Goal: Transaction & Acquisition: Purchase product/service

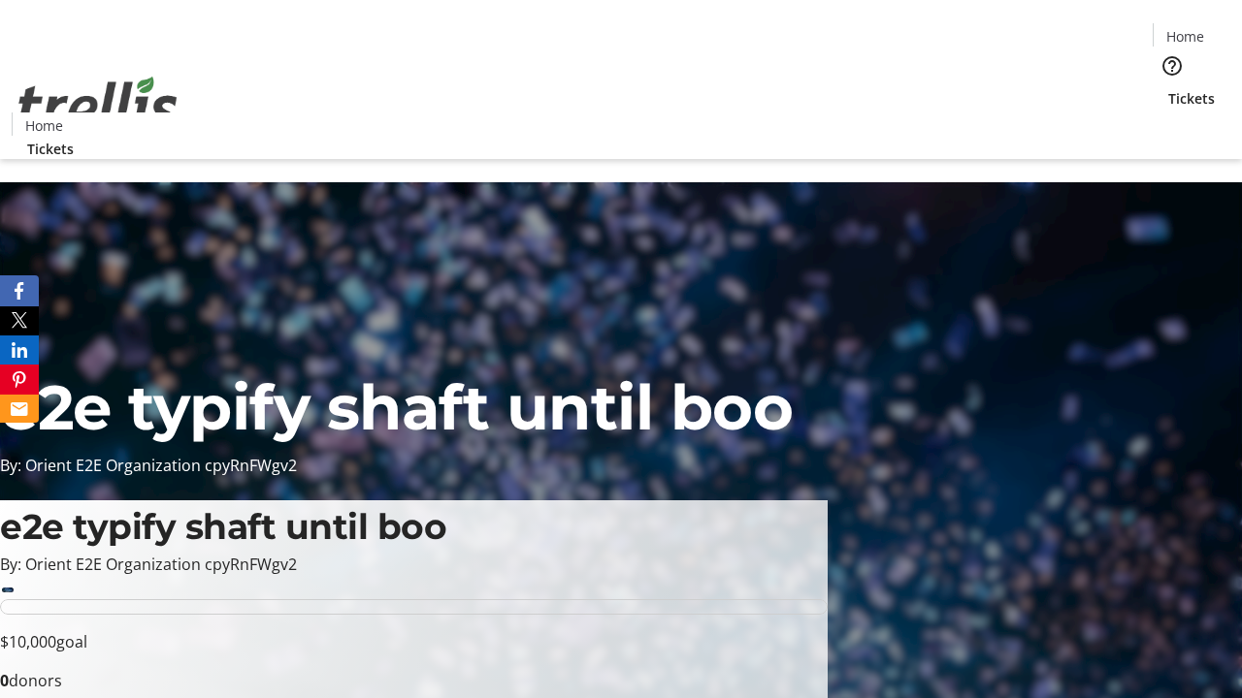
click at [1168, 88] on span "Tickets" at bounding box center [1191, 98] width 47 height 20
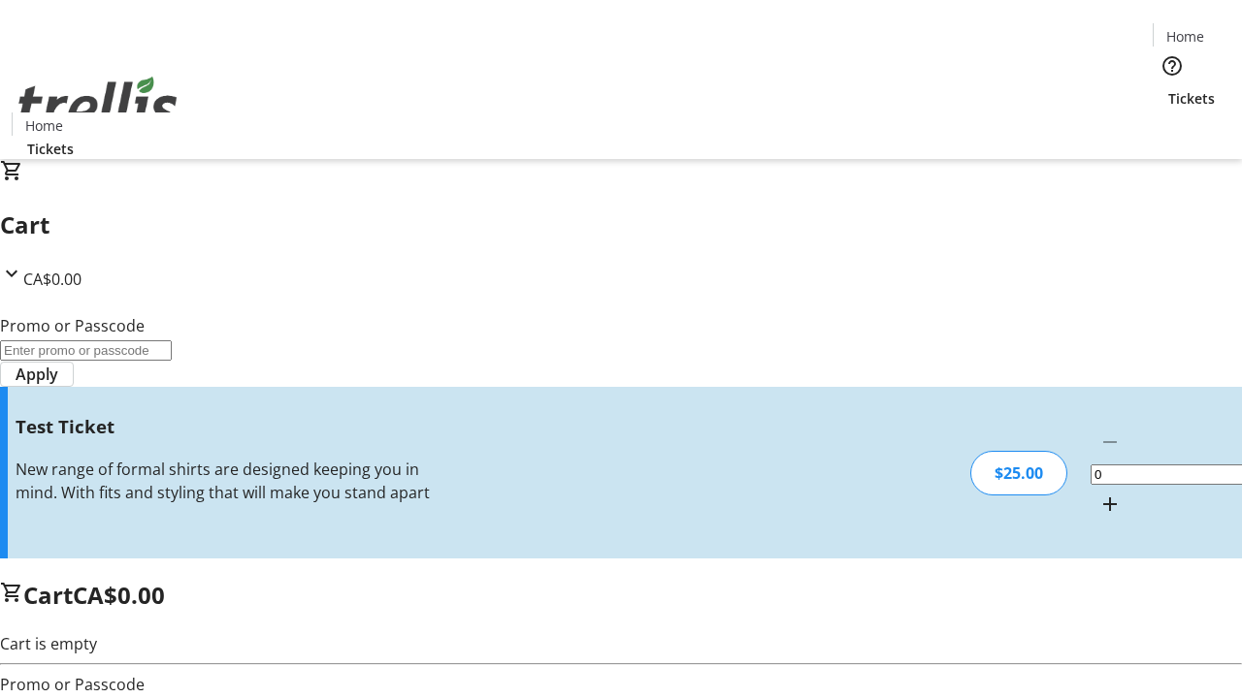
click at [1098, 493] on mat-icon "Increment by one" at bounding box center [1109, 504] width 23 height 23
type input "1"
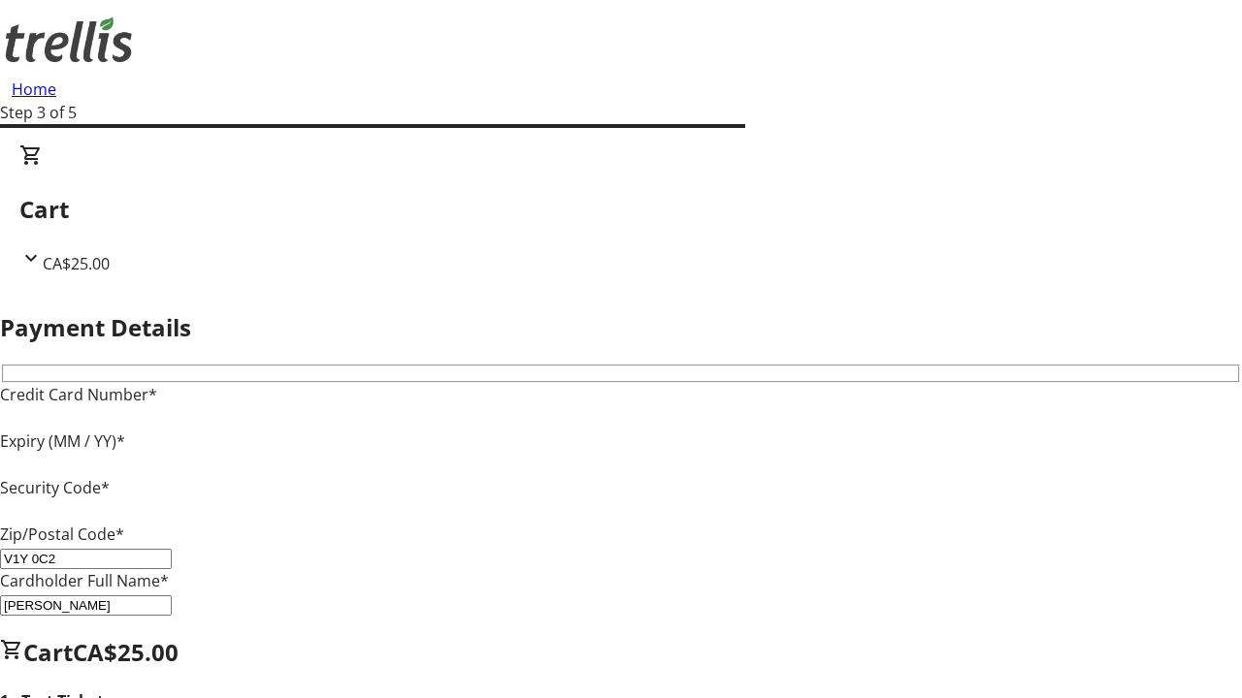
type input "V1Y 0C2"
